Goal: Find specific page/section

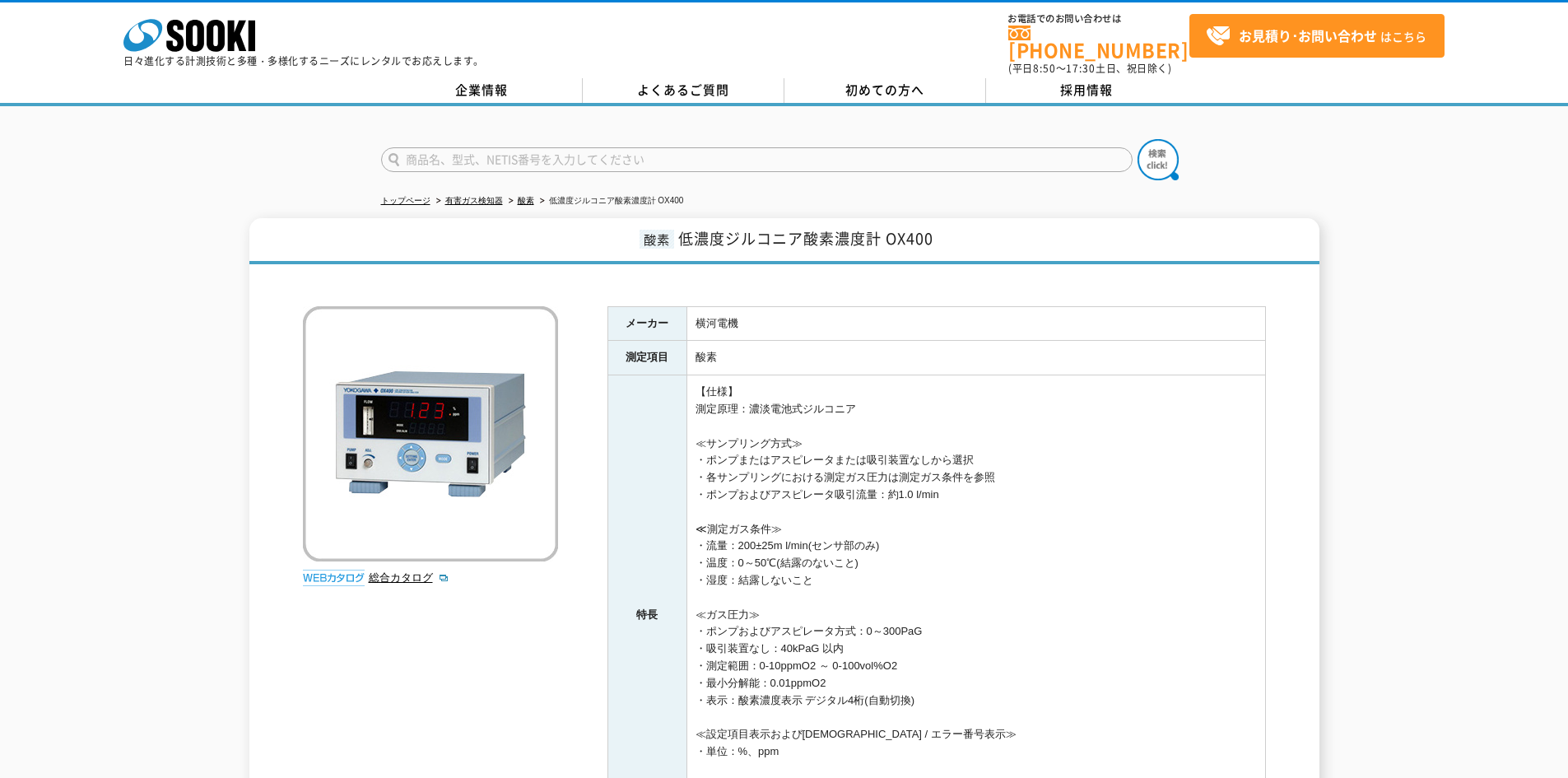
click at [579, 147] on input "text" at bounding box center [757, 159] width 751 height 25
paste input "ox400-5-PR-J-M/P"
type input "ox400-5-PR-J-M/P"
click at [1137, 139] on button at bounding box center [1158, 159] width 41 height 41
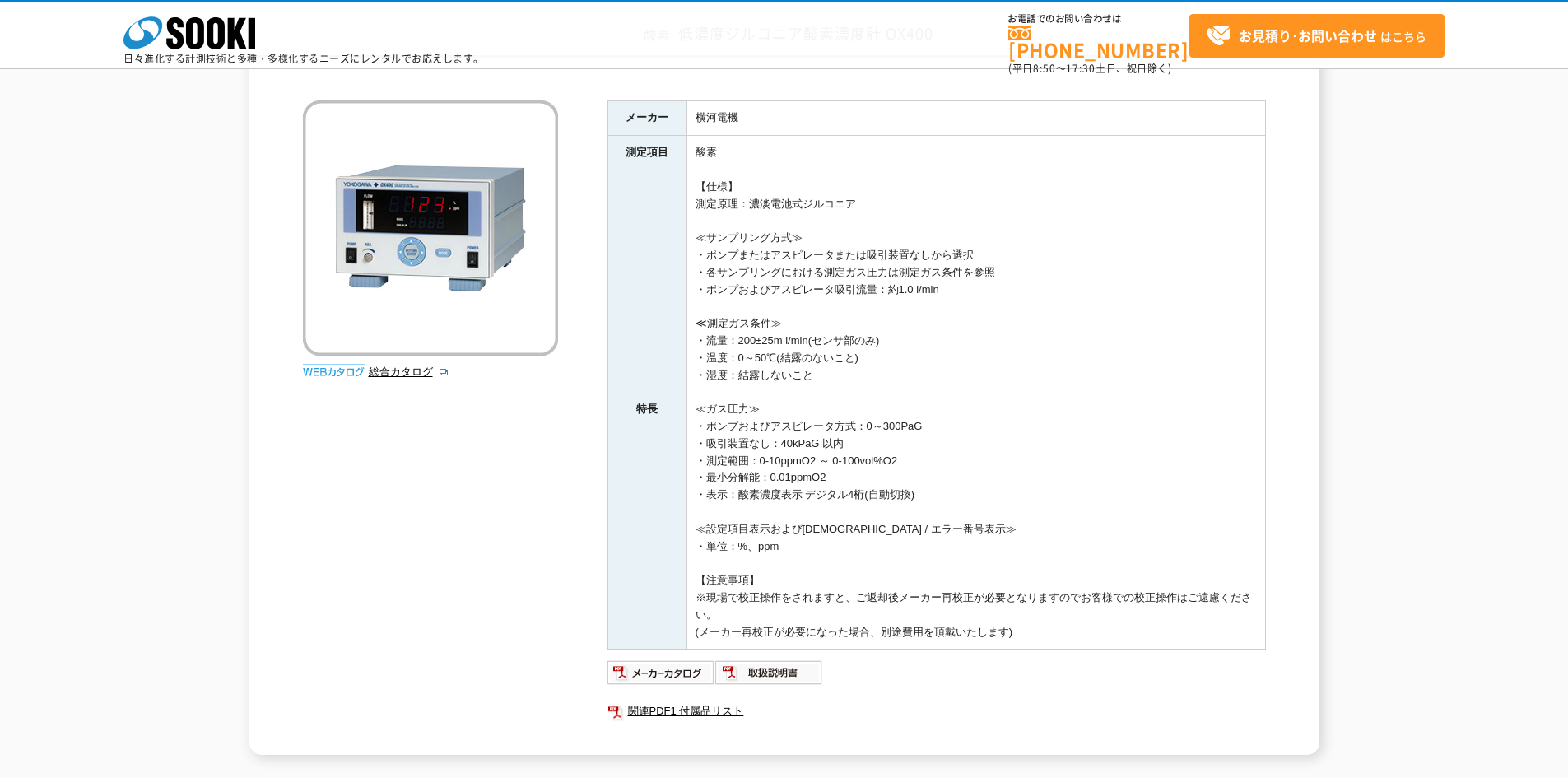
scroll to position [330, 0]
